Goal: Task Accomplishment & Management: Use online tool/utility

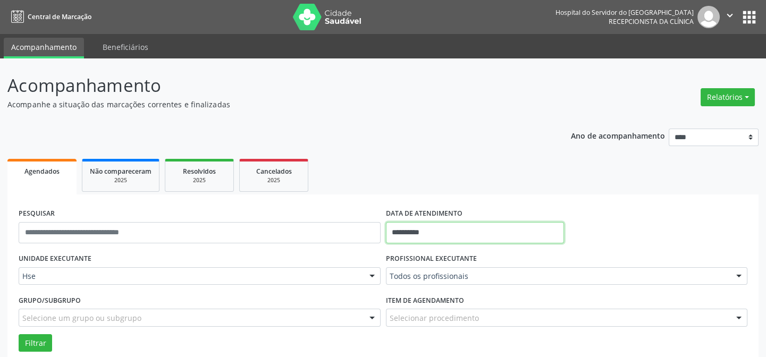
click at [431, 231] on input "**********" at bounding box center [475, 232] width 178 height 21
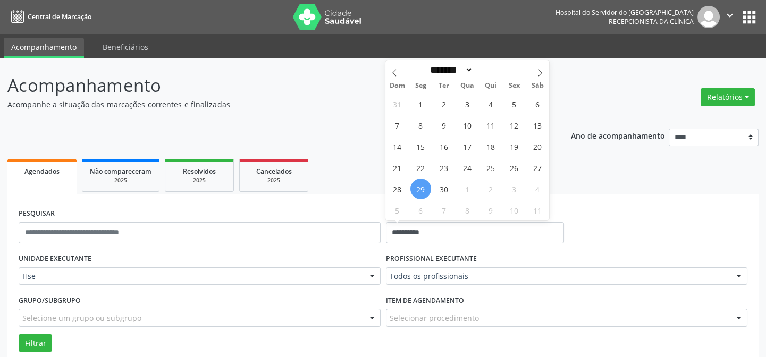
click at [420, 190] on span "29" at bounding box center [420, 189] width 21 height 21
type input "**********"
click at [420, 190] on span "29" at bounding box center [420, 189] width 21 height 21
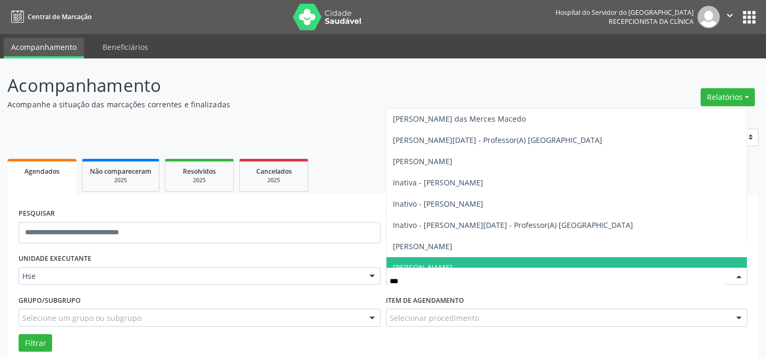
type input "****"
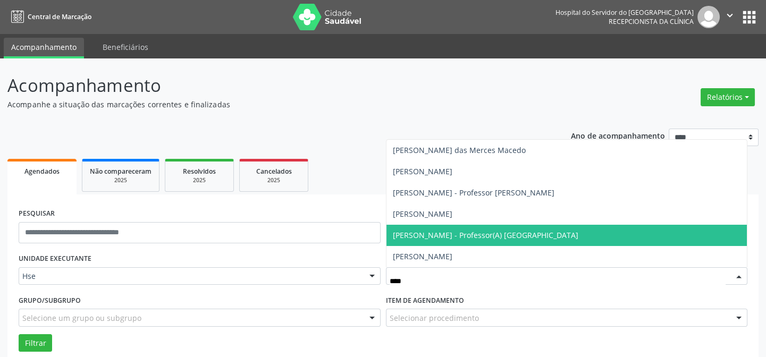
click at [476, 235] on span "[PERSON_NAME] - Professor(A) [GEOGRAPHIC_DATA]" at bounding box center [485, 235] width 185 height 10
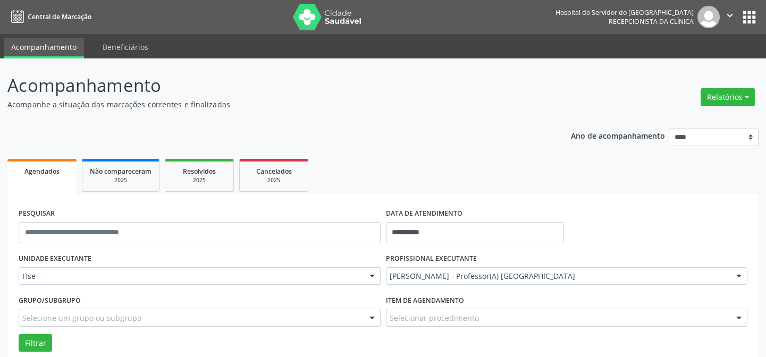
scroll to position [48, 0]
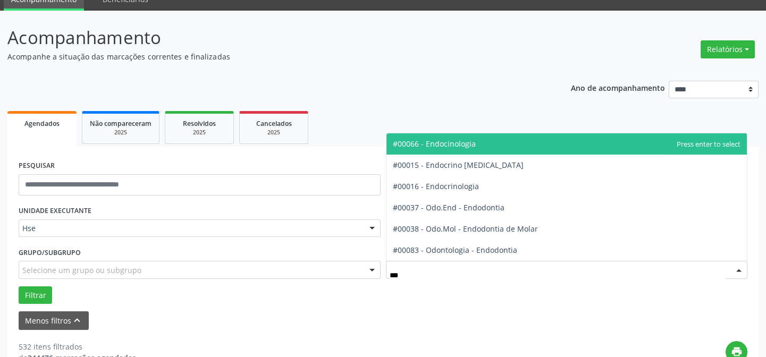
type input "****"
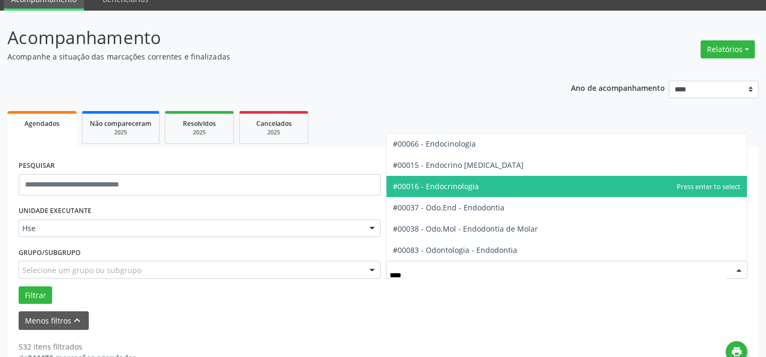
click at [493, 182] on span "#00016 - Endocrinologia" at bounding box center [566, 186] width 361 height 21
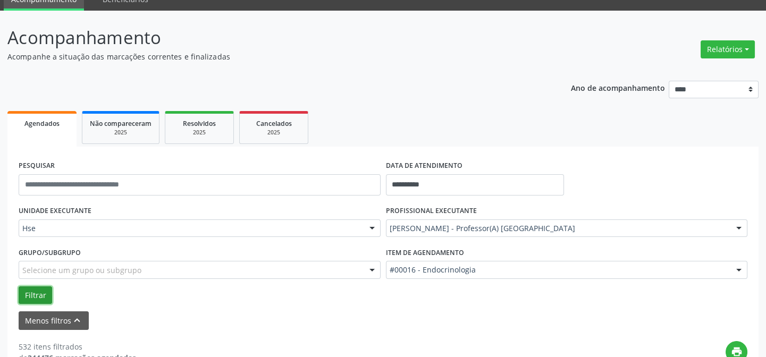
click at [37, 291] on button "Filtrar" at bounding box center [35, 295] width 33 height 18
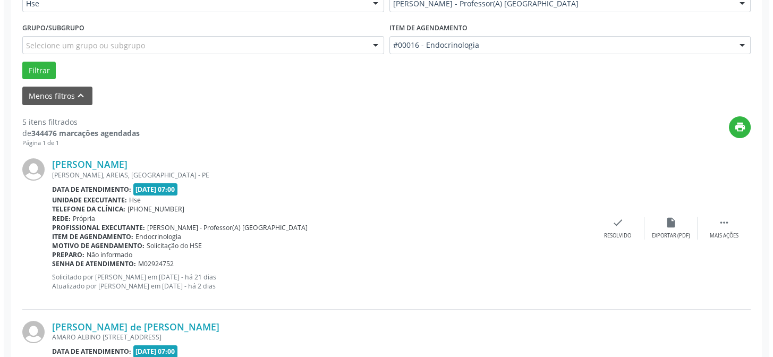
scroll to position [290, 0]
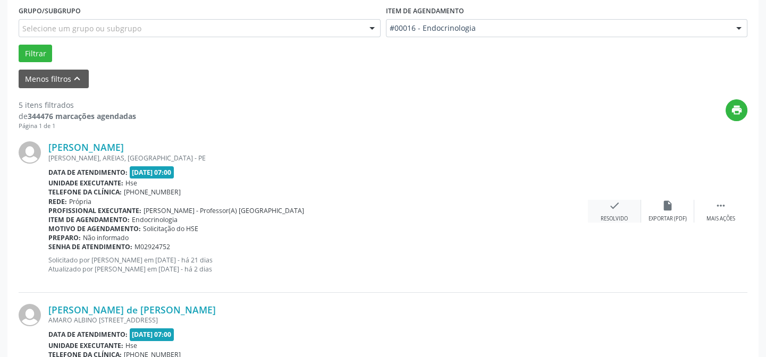
click at [615, 215] on div "Resolvido" at bounding box center [613, 218] width 27 height 7
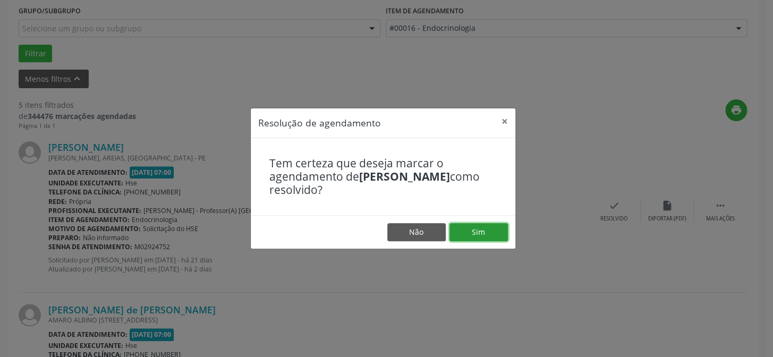
click at [492, 231] on button "Sim" at bounding box center [479, 232] width 58 height 18
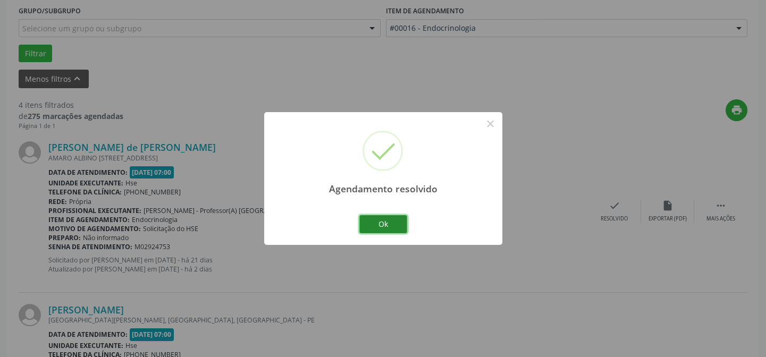
click at [396, 223] on button "Ok" at bounding box center [383, 224] width 48 height 18
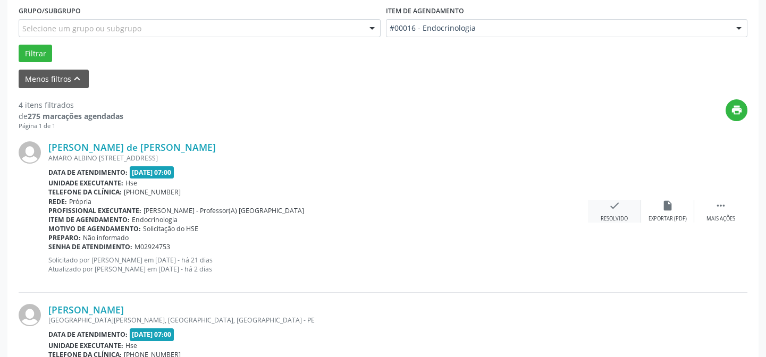
click at [627, 201] on div "check Resolvido" at bounding box center [614, 211] width 53 height 23
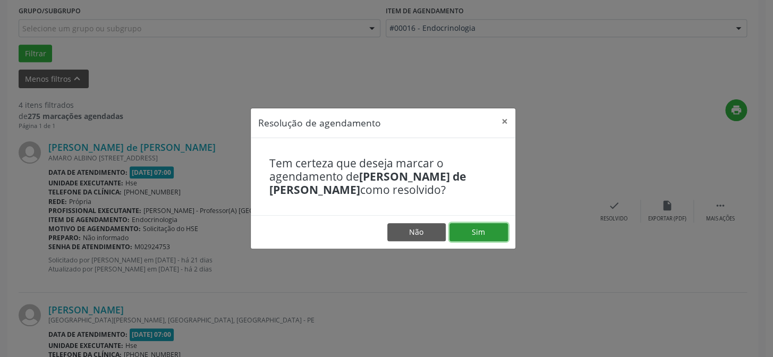
click at [483, 231] on button "Sim" at bounding box center [479, 232] width 58 height 18
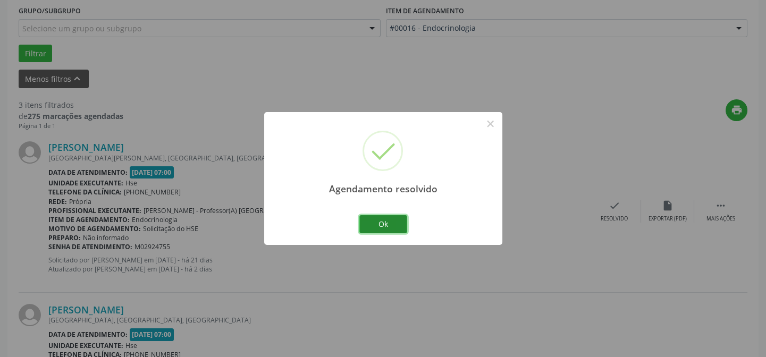
click at [394, 220] on button "Ok" at bounding box center [383, 224] width 48 height 18
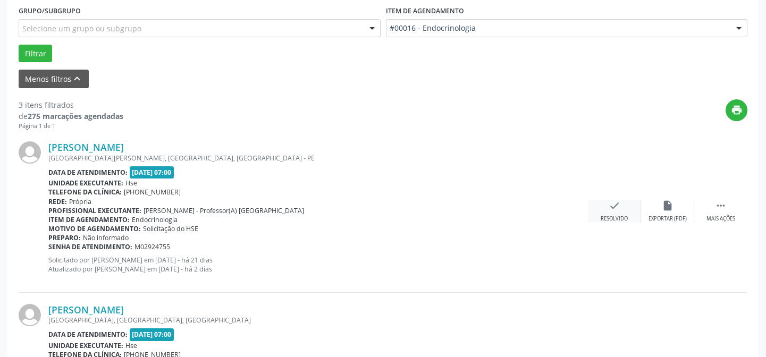
click at [608, 205] on icon "check" at bounding box center [614, 206] width 12 height 12
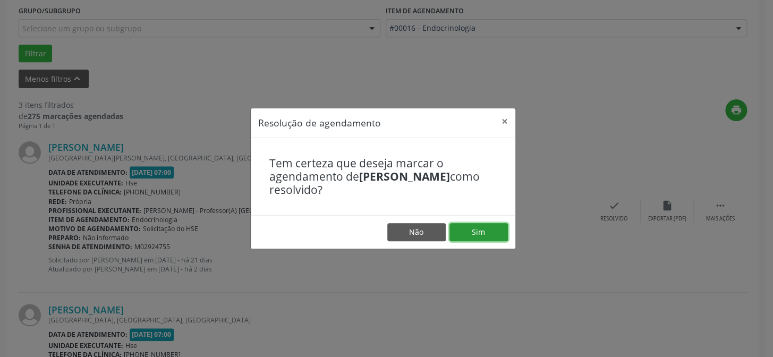
click at [478, 229] on button "Sim" at bounding box center [479, 232] width 58 height 18
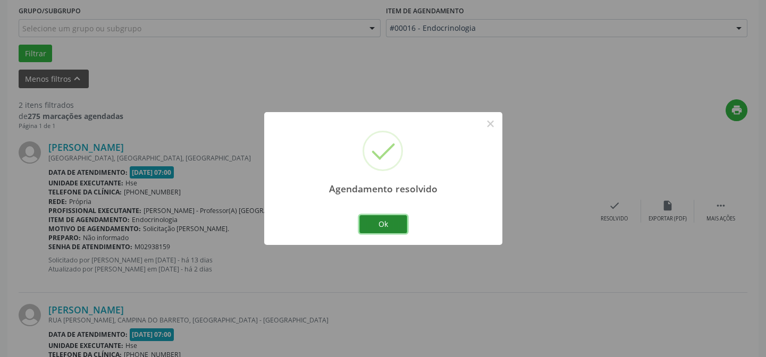
click at [388, 228] on button "Ok" at bounding box center [383, 224] width 48 height 18
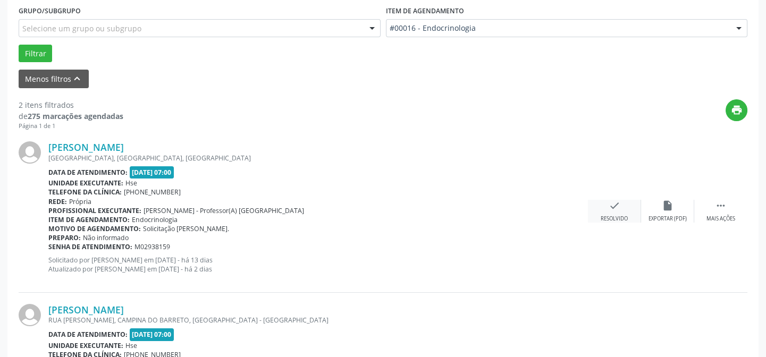
click at [608, 216] on div "Resolvido" at bounding box center [613, 218] width 27 height 7
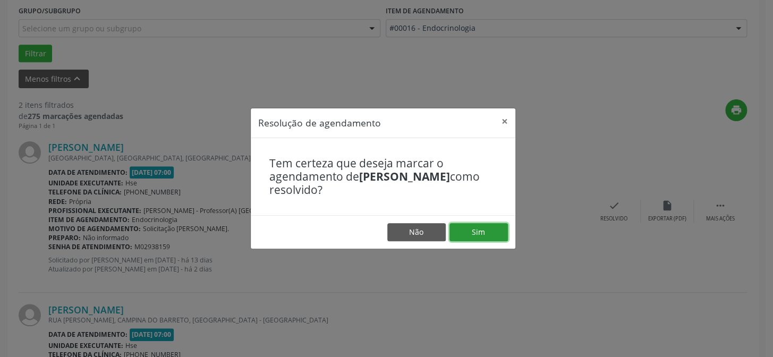
click at [483, 227] on button "Sim" at bounding box center [479, 232] width 58 height 18
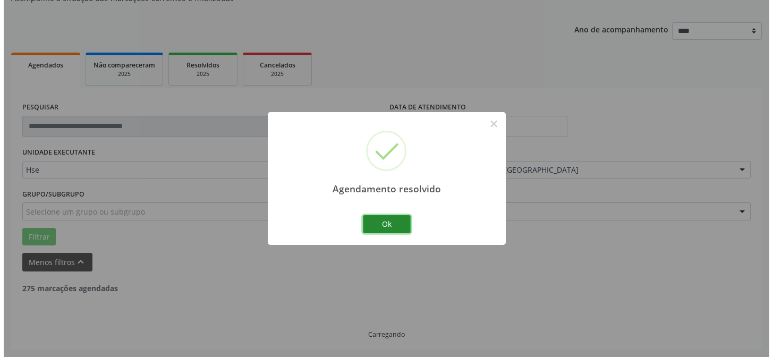
scroll to position [243, 0]
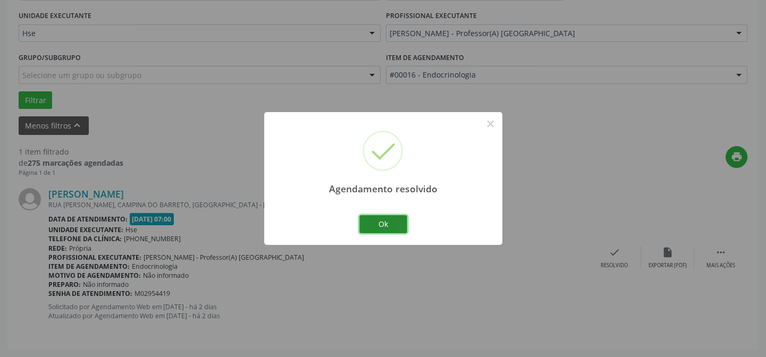
click at [389, 221] on button "Ok" at bounding box center [383, 224] width 48 height 18
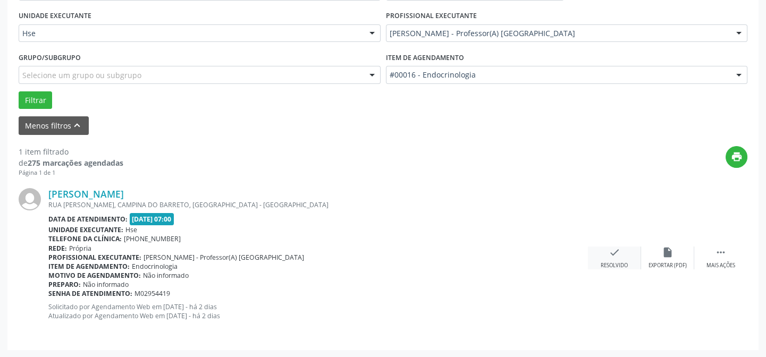
click at [616, 259] on div "check Resolvido" at bounding box center [614, 258] width 53 height 23
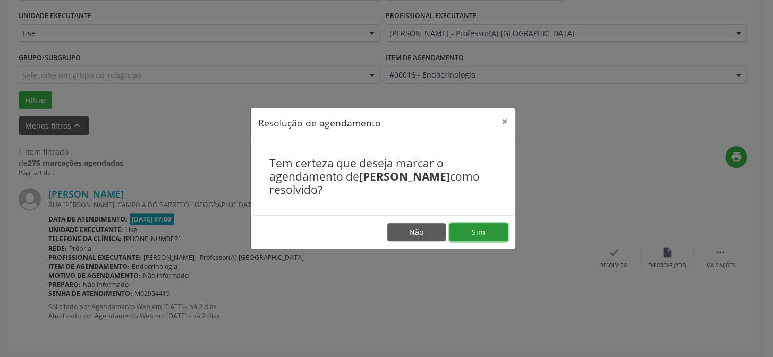
click at [495, 232] on button "Sim" at bounding box center [479, 232] width 58 height 18
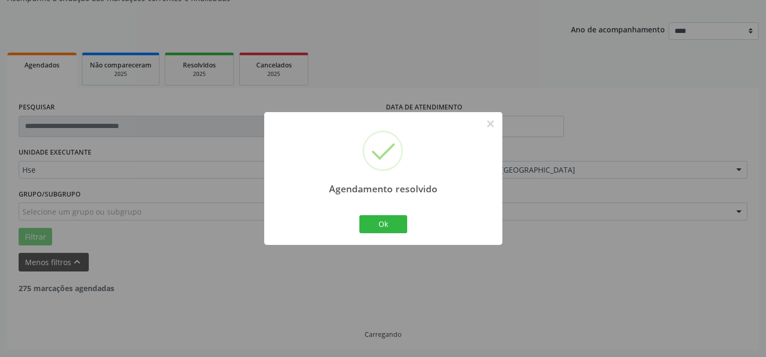
scroll to position [72, 0]
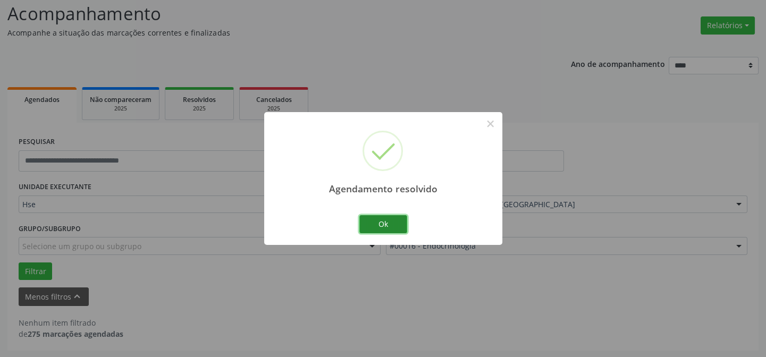
click at [401, 223] on button "Ok" at bounding box center [383, 224] width 48 height 18
